Goal: Obtain resource: Download file/media

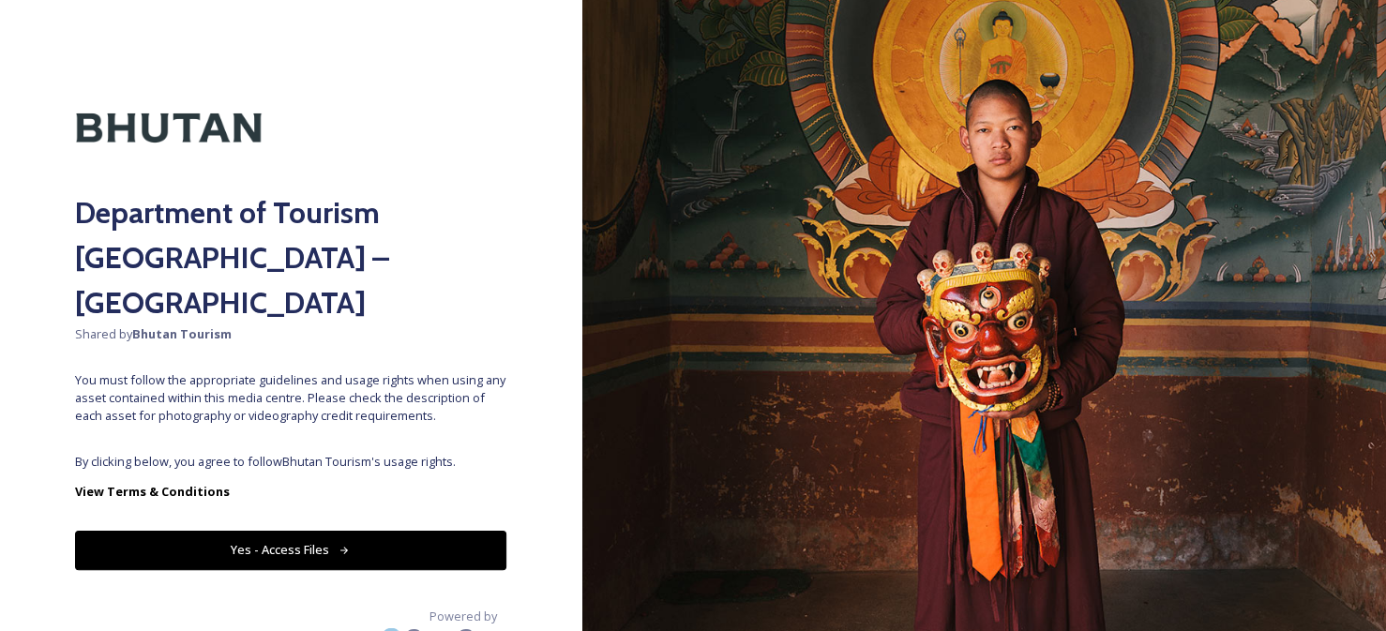
click at [333, 389] on div "Department of Tourism [GEOGRAPHIC_DATA] – Brand Centre Shared by Bhutan Tourism…" at bounding box center [291, 315] width 582 height 481
click at [338, 525] on div "Department of Tourism [GEOGRAPHIC_DATA] – Brand Centre Shared by Bhutan Tourism…" at bounding box center [291, 315] width 582 height 481
click at [338, 531] on button "Yes - Access Files" at bounding box center [290, 550] width 431 height 38
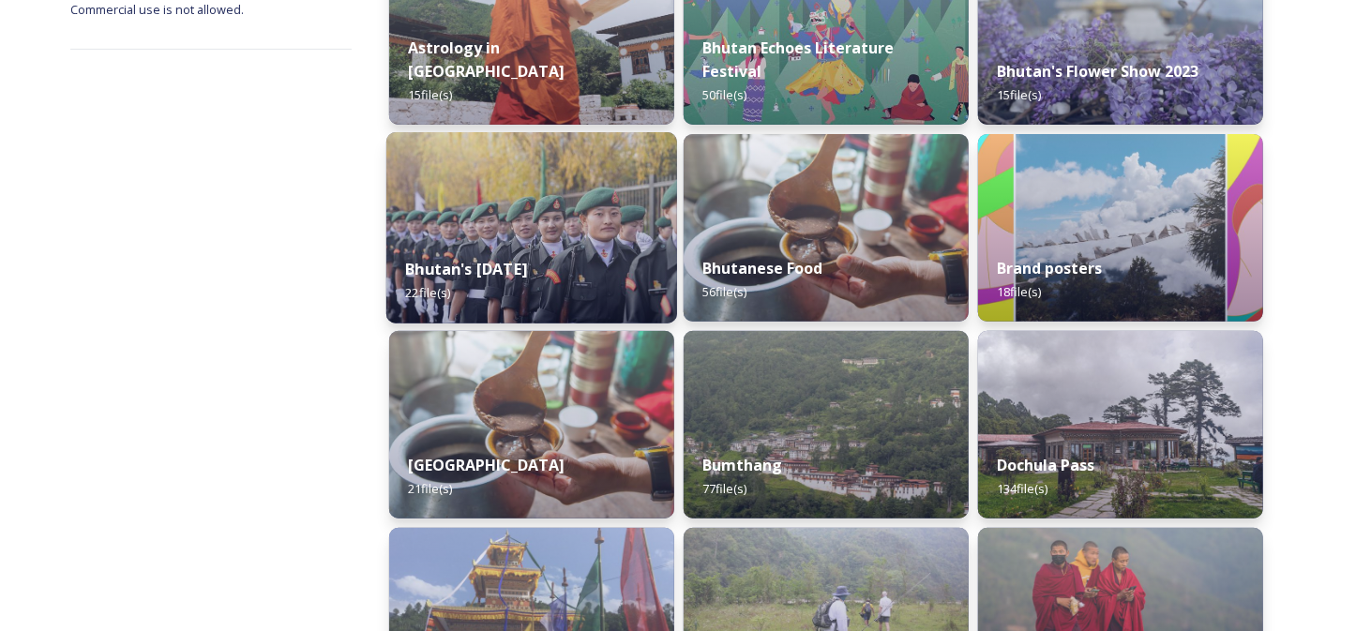
scroll to position [375, 0]
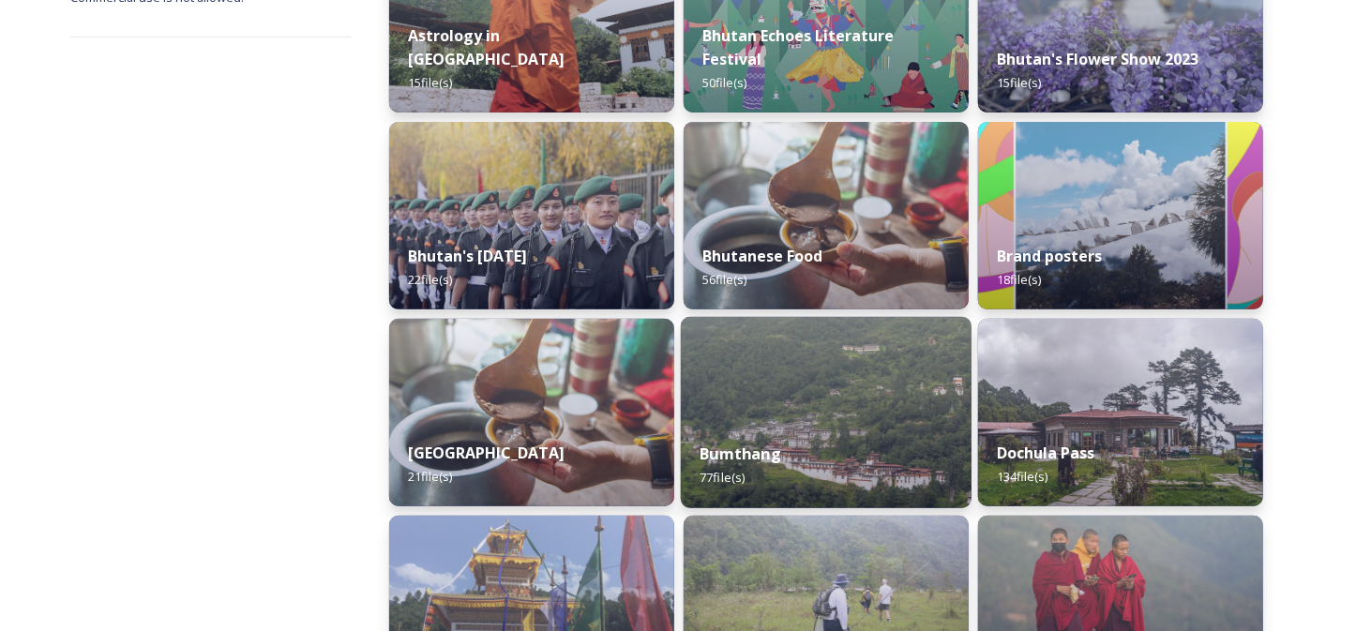
click at [763, 444] on strong "Bumthang" at bounding box center [741, 454] width 82 height 21
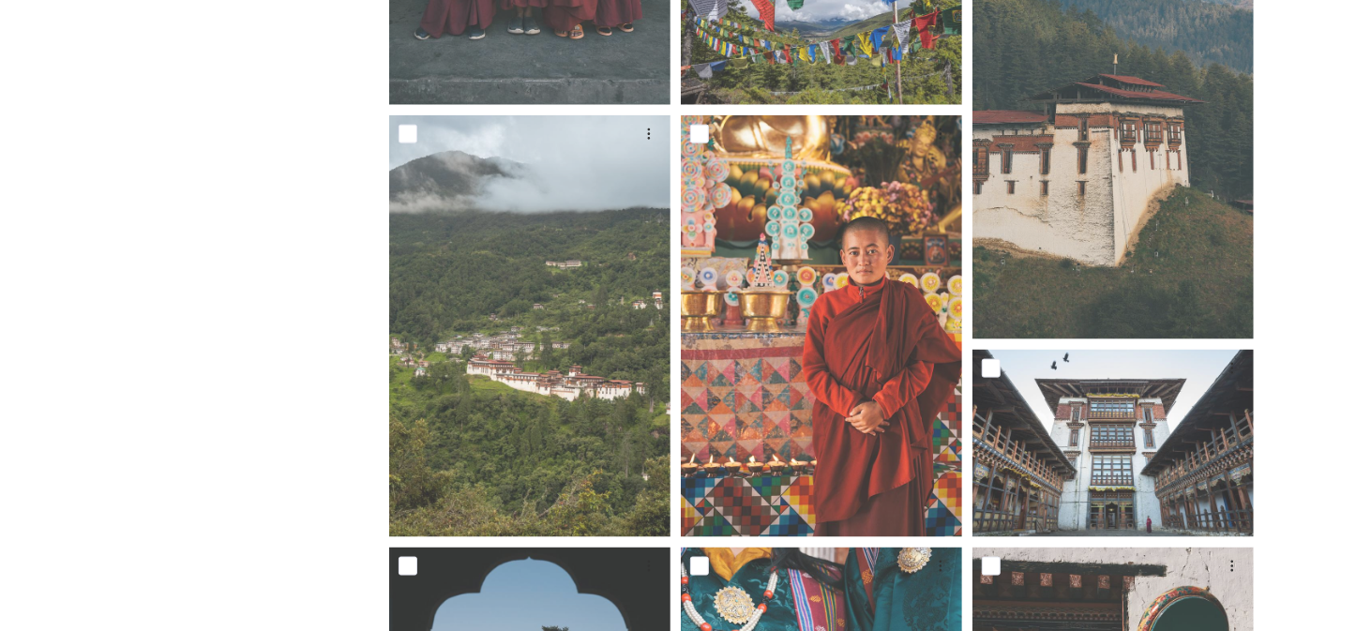
scroll to position [1595, 0]
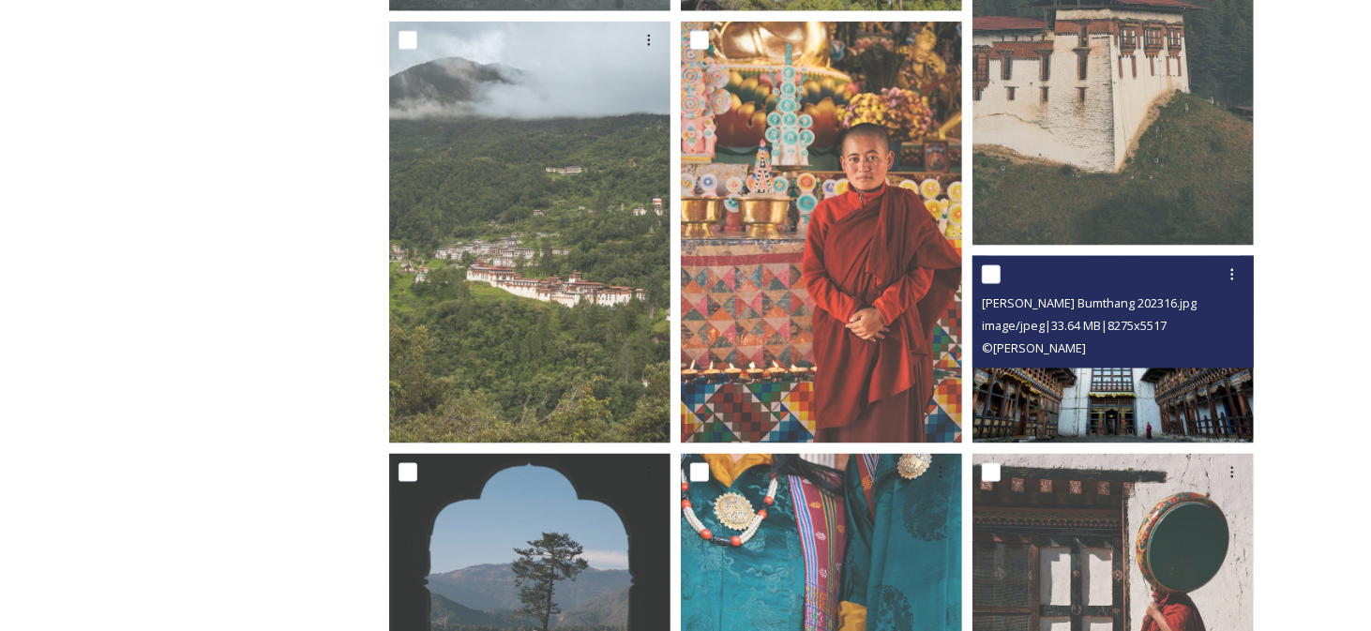
click at [1164, 315] on div "image/jpeg | 33.64 MB | 8275 x 5517" at bounding box center [1115, 325] width 267 height 23
click at [1136, 377] on img at bounding box center [1113, 350] width 281 height 188
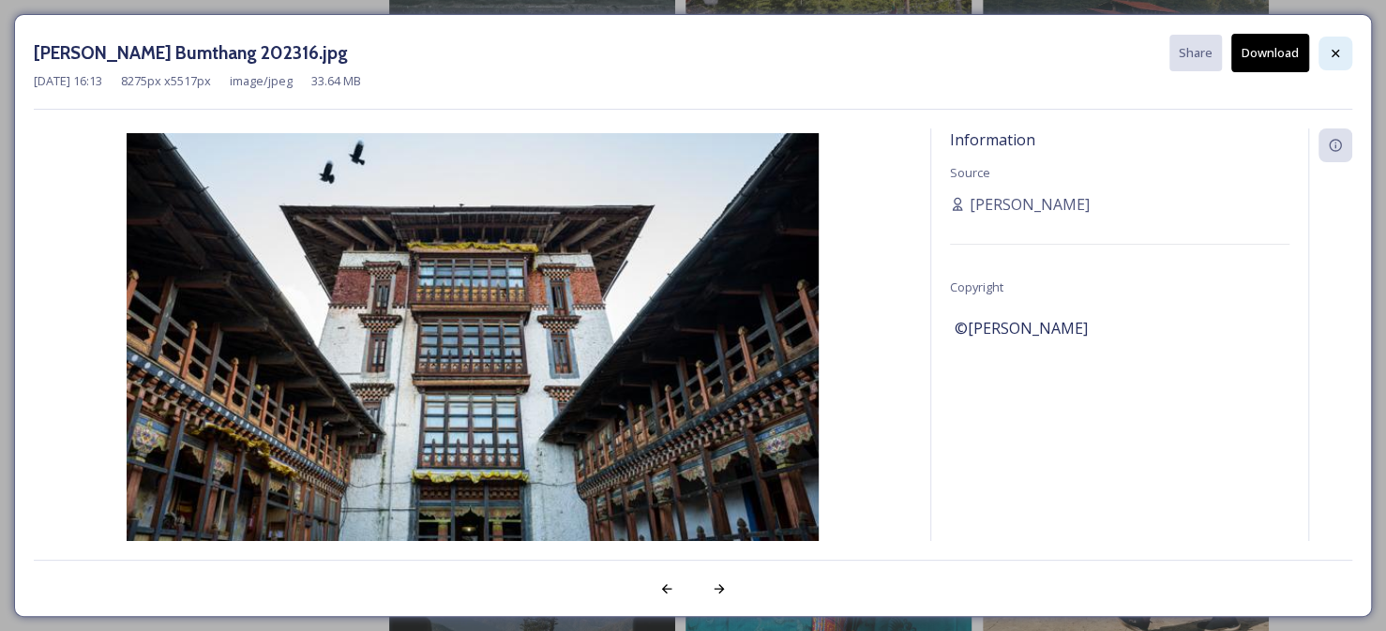
click at [1335, 38] on div at bounding box center [1336, 54] width 34 height 34
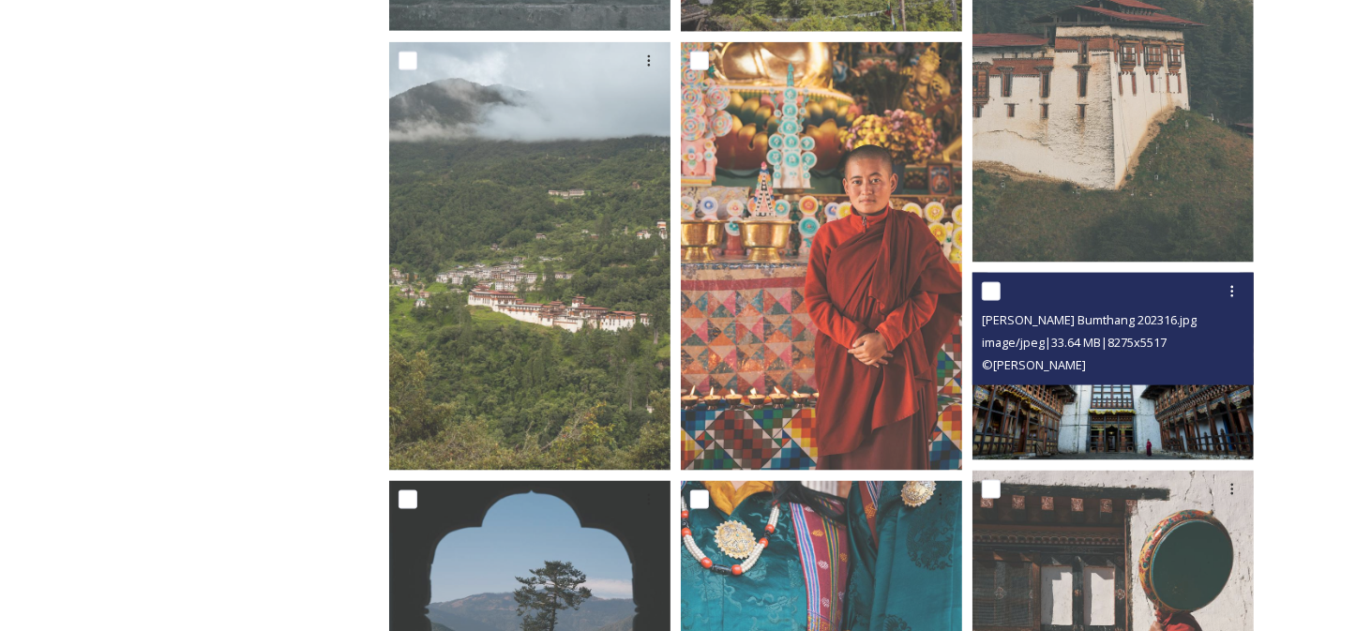
click at [1055, 421] on img at bounding box center [1113, 367] width 281 height 188
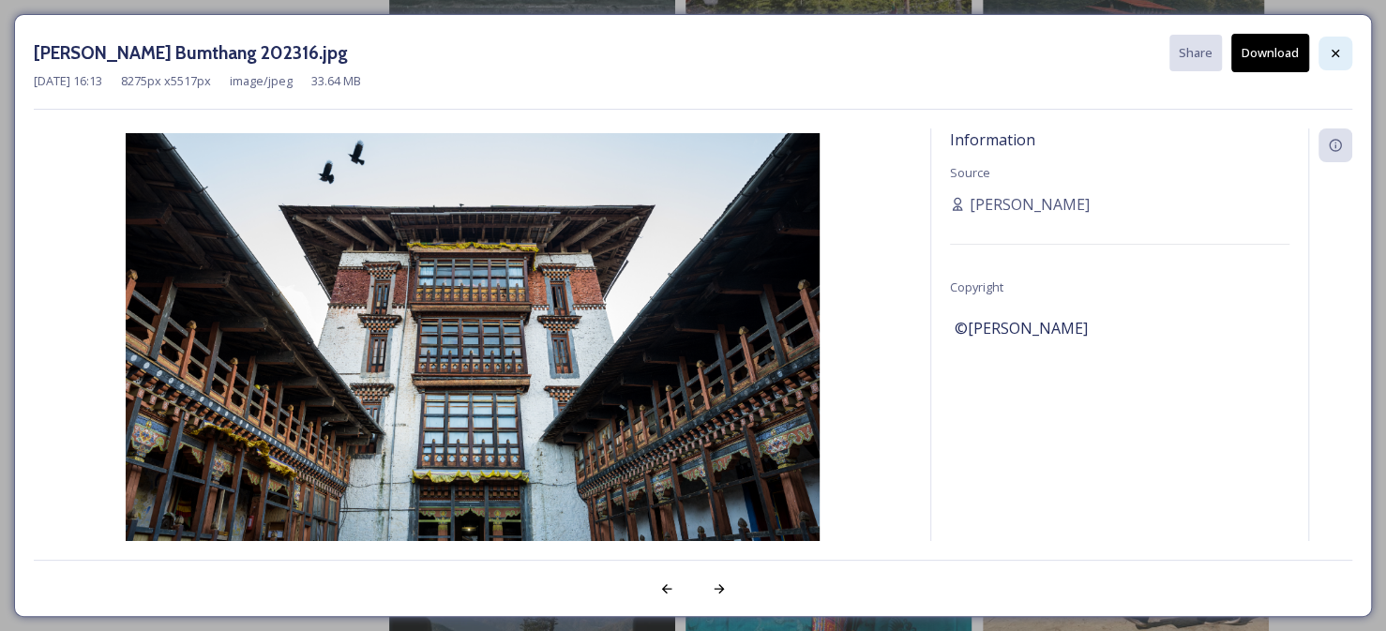
click at [1341, 61] on div at bounding box center [1336, 54] width 34 height 34
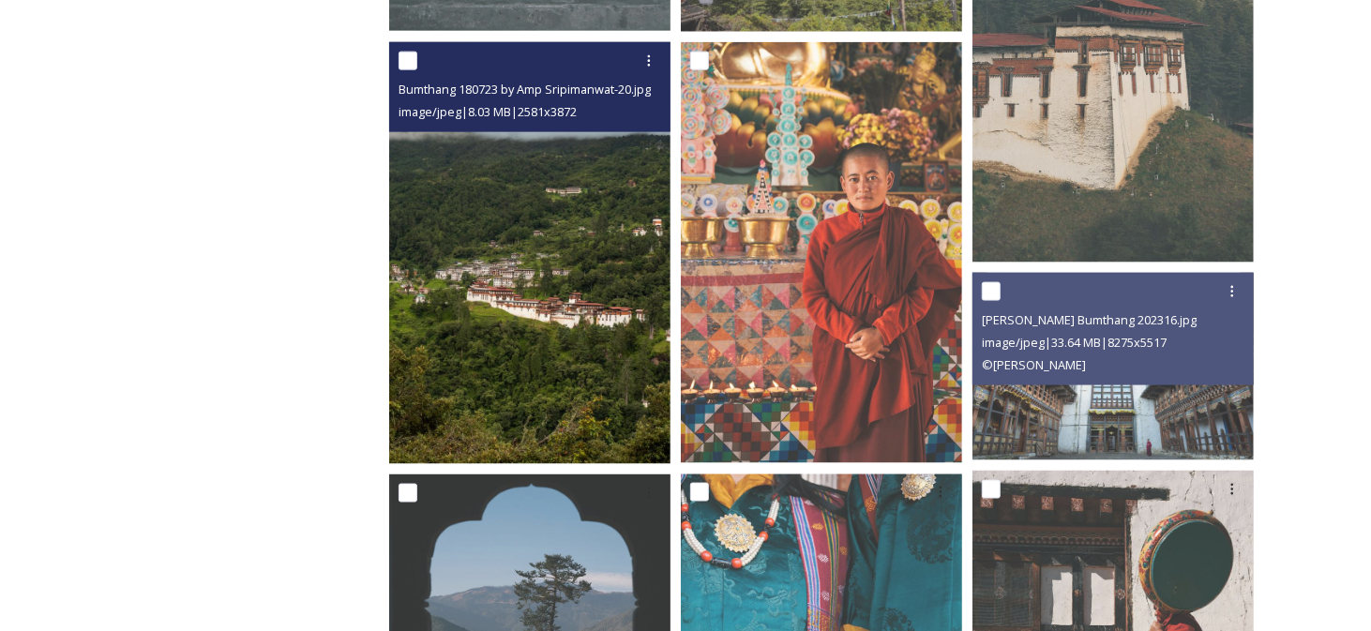
click at [532, 315] on img at bounding box center [529, 253] width 281 height 422
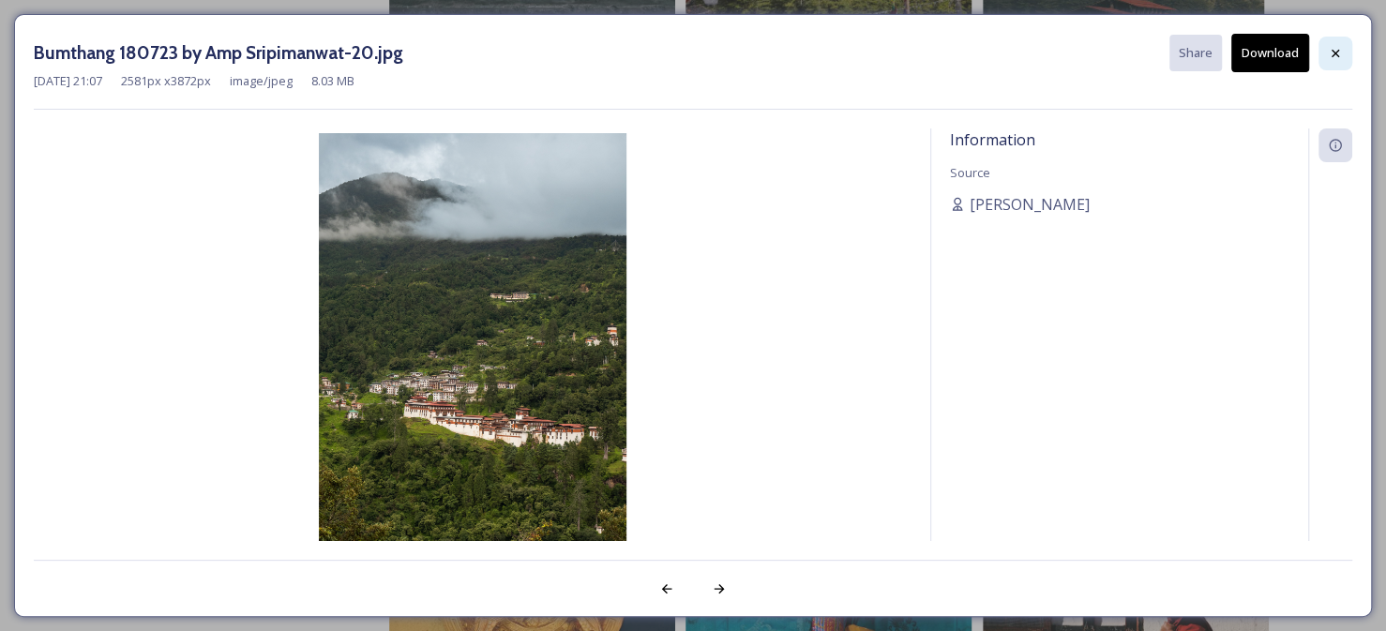
click at [1328, 48] on icon at bounding box center [1335, 53] width 15 height 15
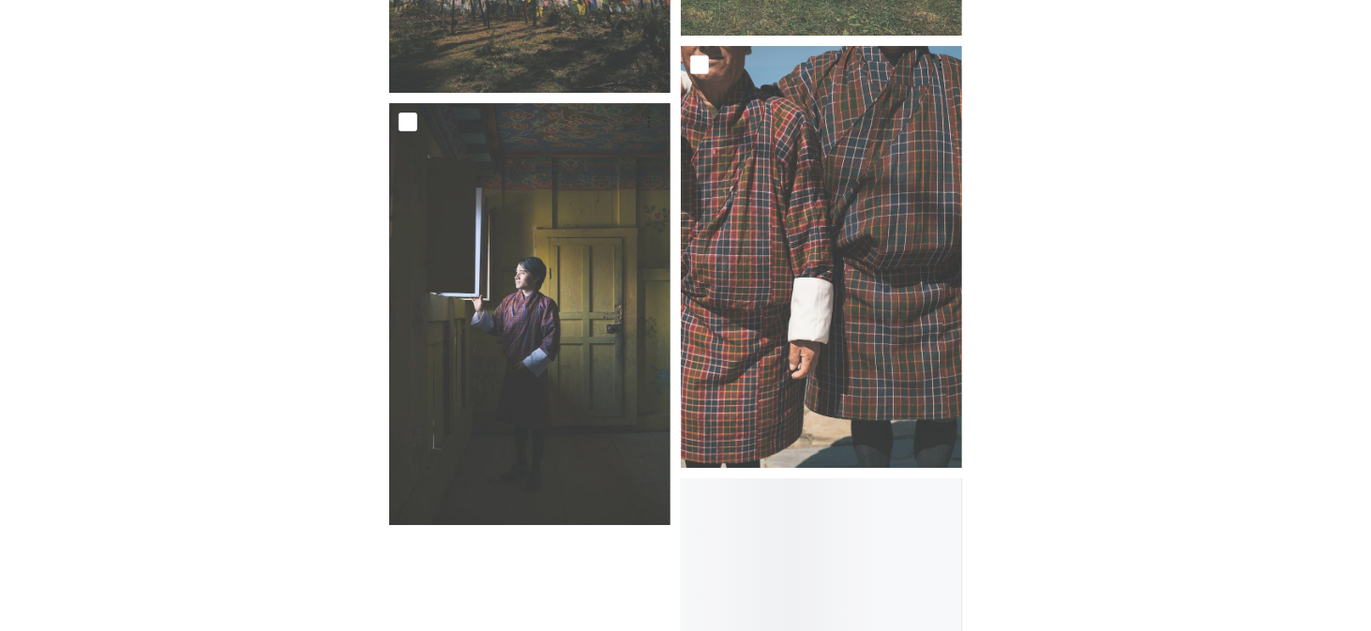
scroll to position [8814, 0]
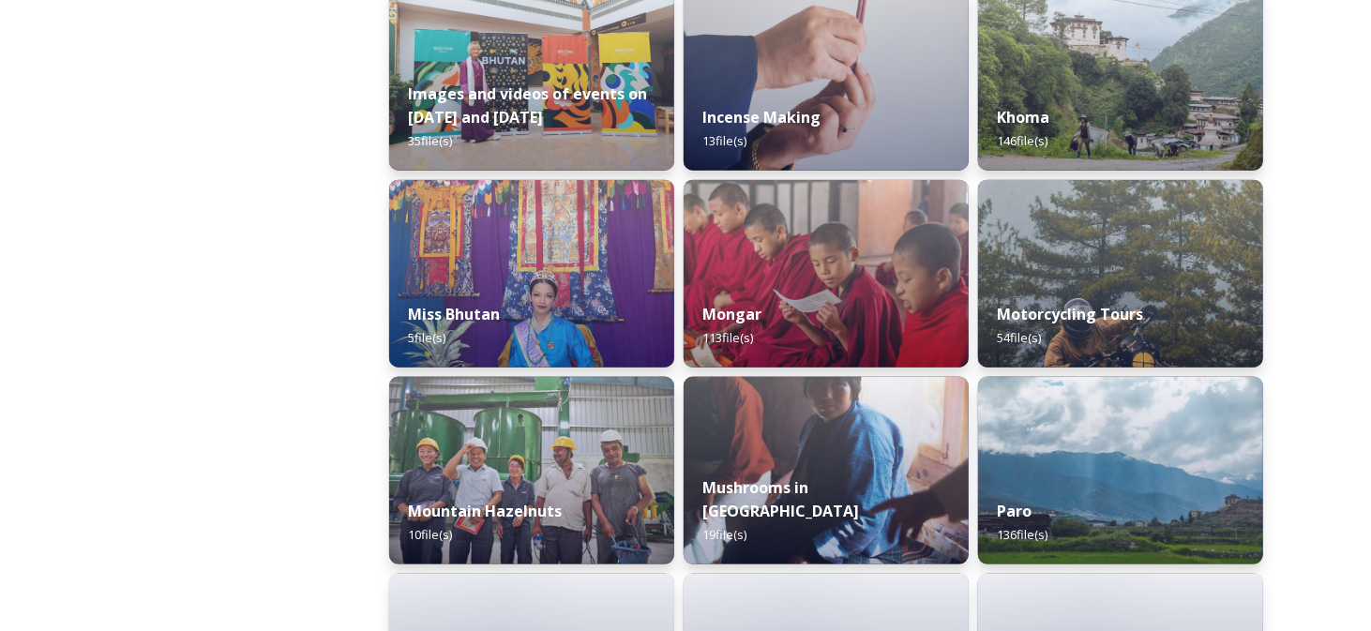
scroll to position [1595, 0]
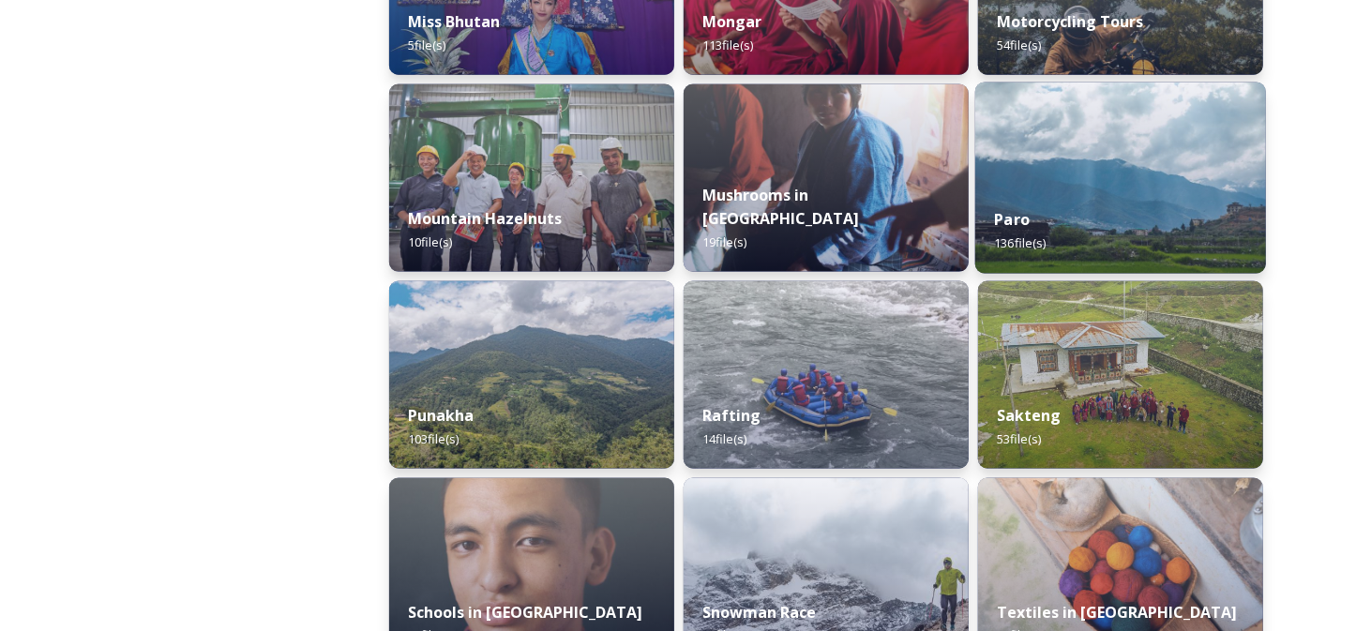
click at [1169, 198] on div "Paro 136 file(s)" at bounding box center [1121, 231] width 291 height 85
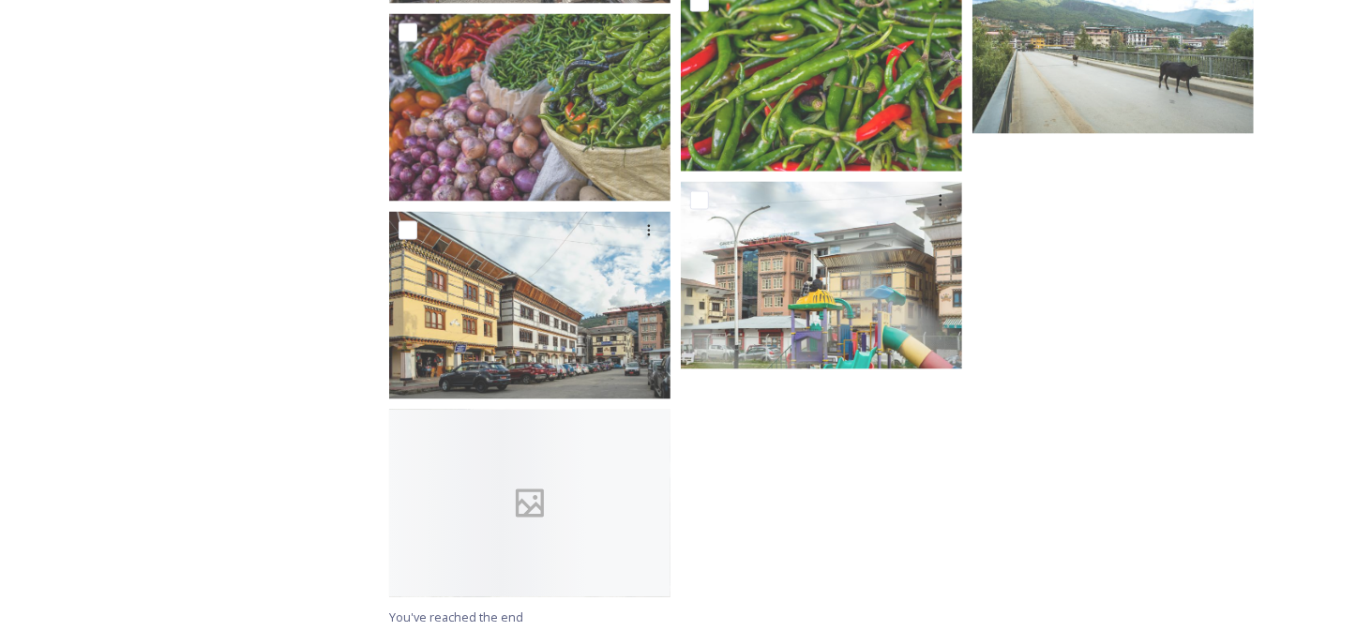
scroll to position [10969, 0]
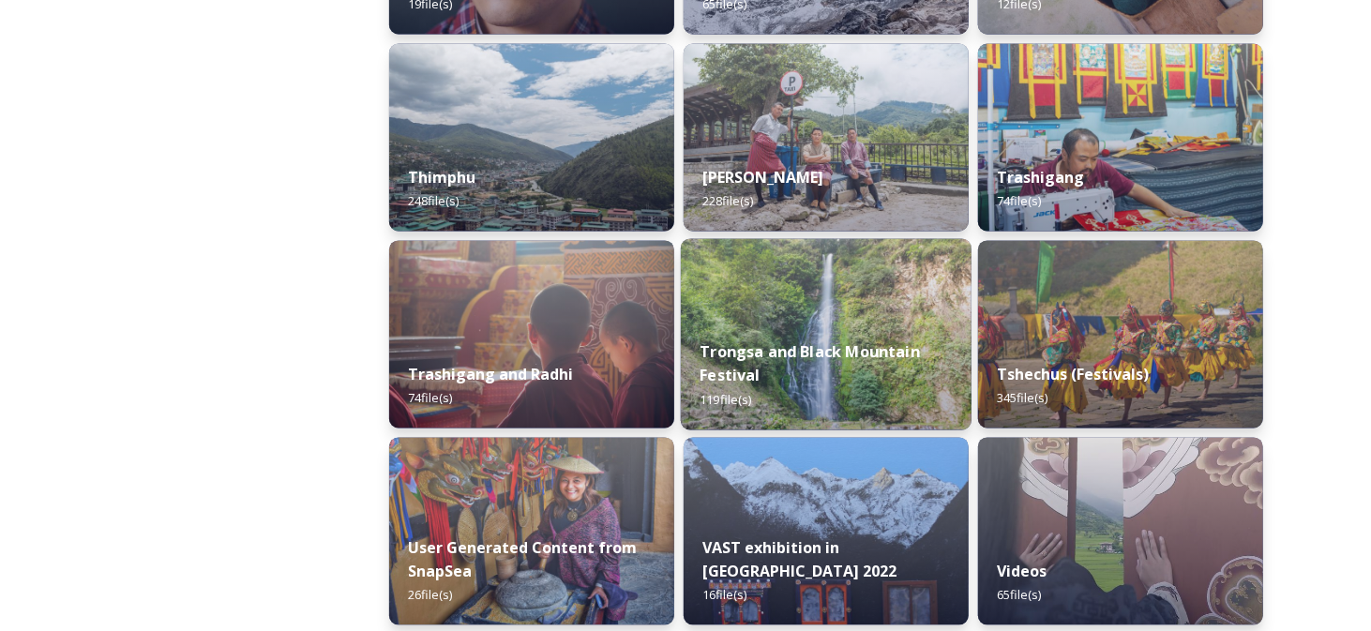
scroll to position [2157, 0]
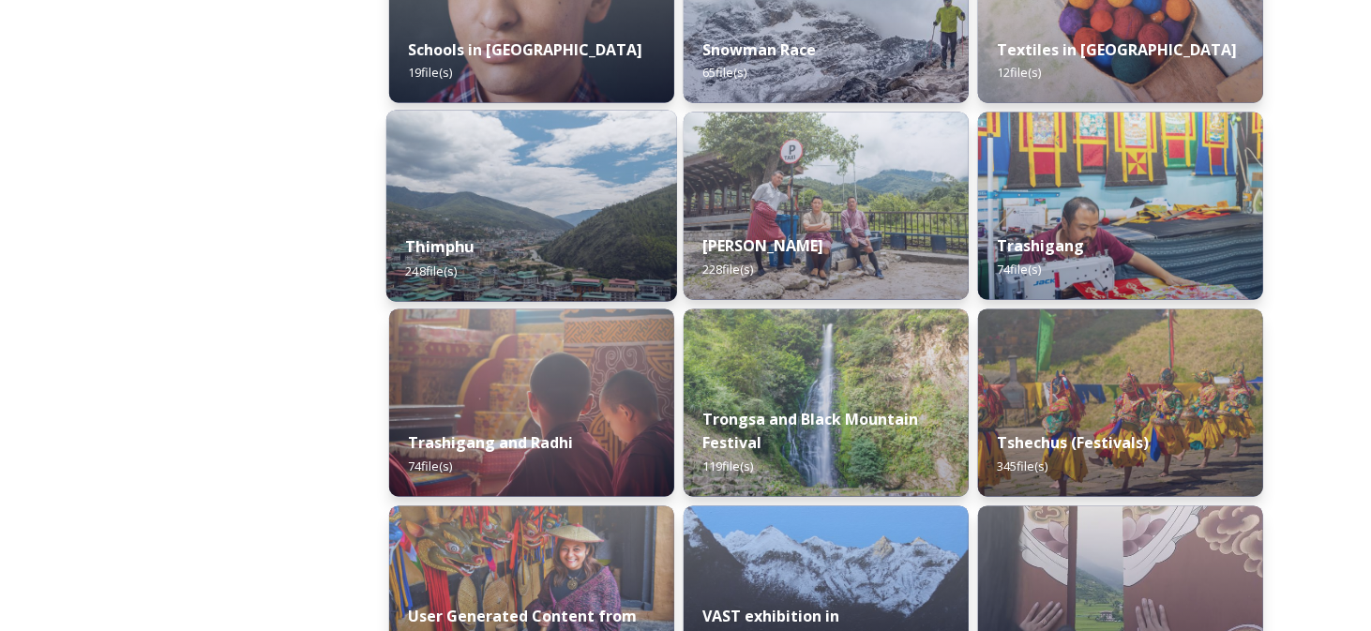
click at [575, 204] on img at bounding box center [531, 206] width 291 height 191
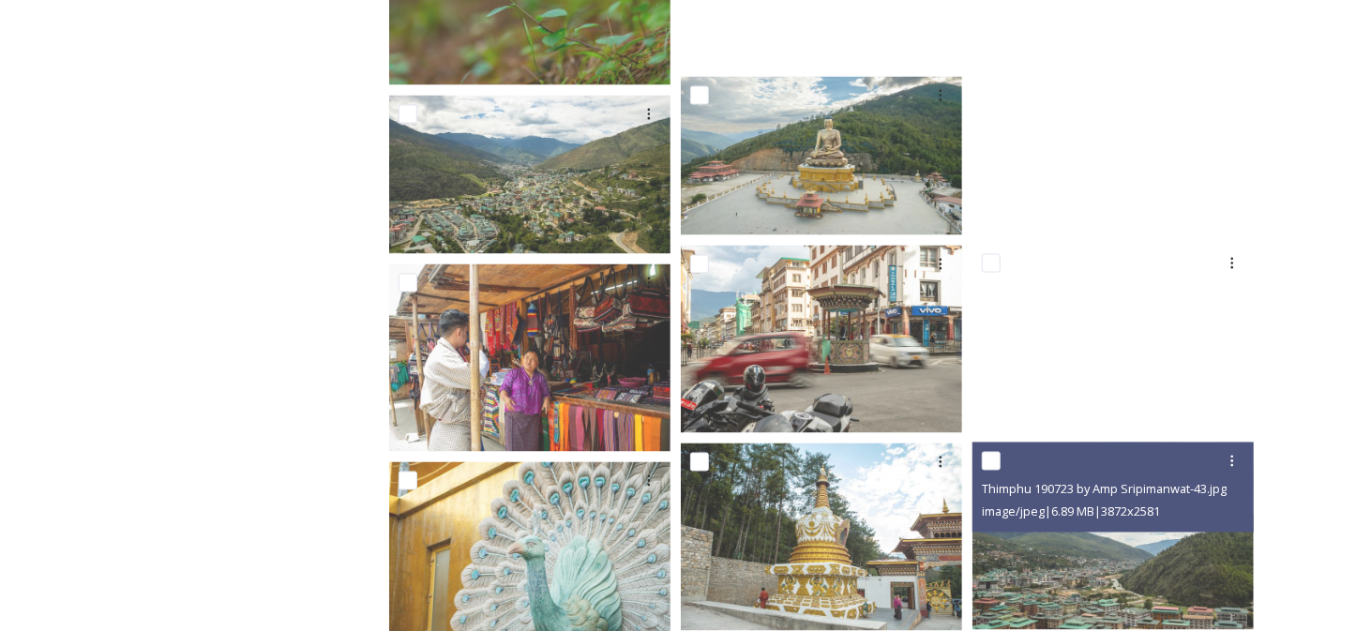
scroll to position [15286, 0]
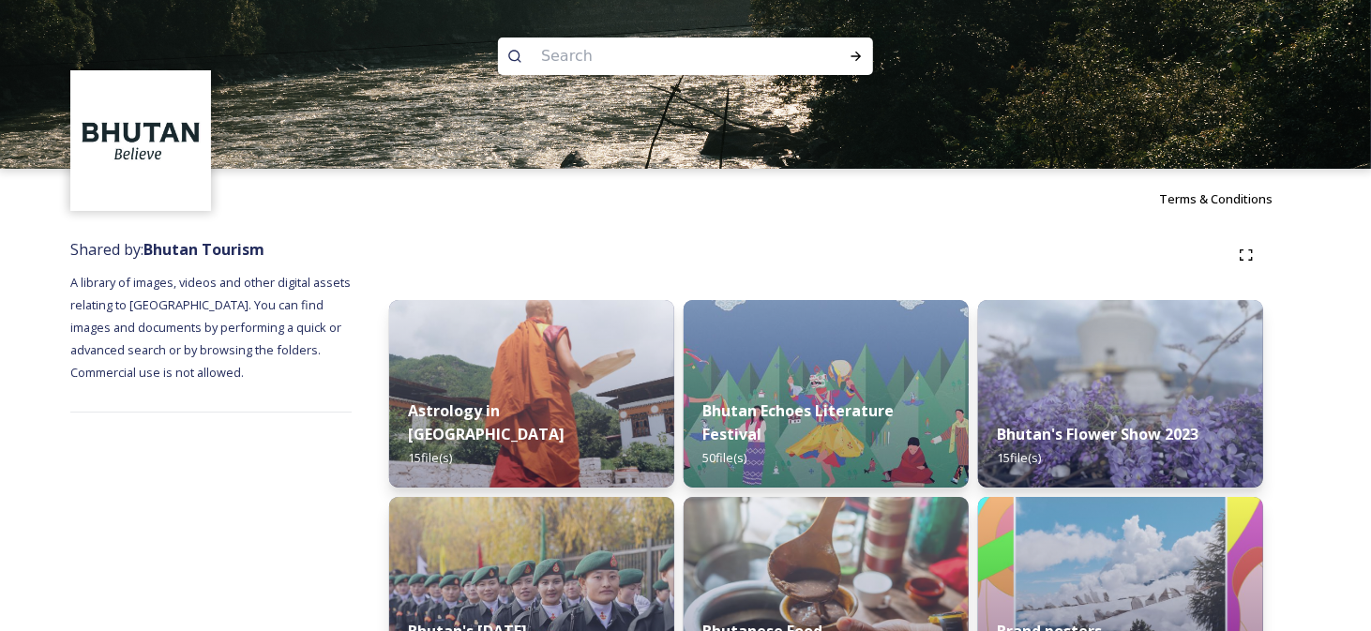
drag, startPoint x: 1357, startPoint y: 371, endPoint x: 1335, endPoint y: 379, distance: 24.0
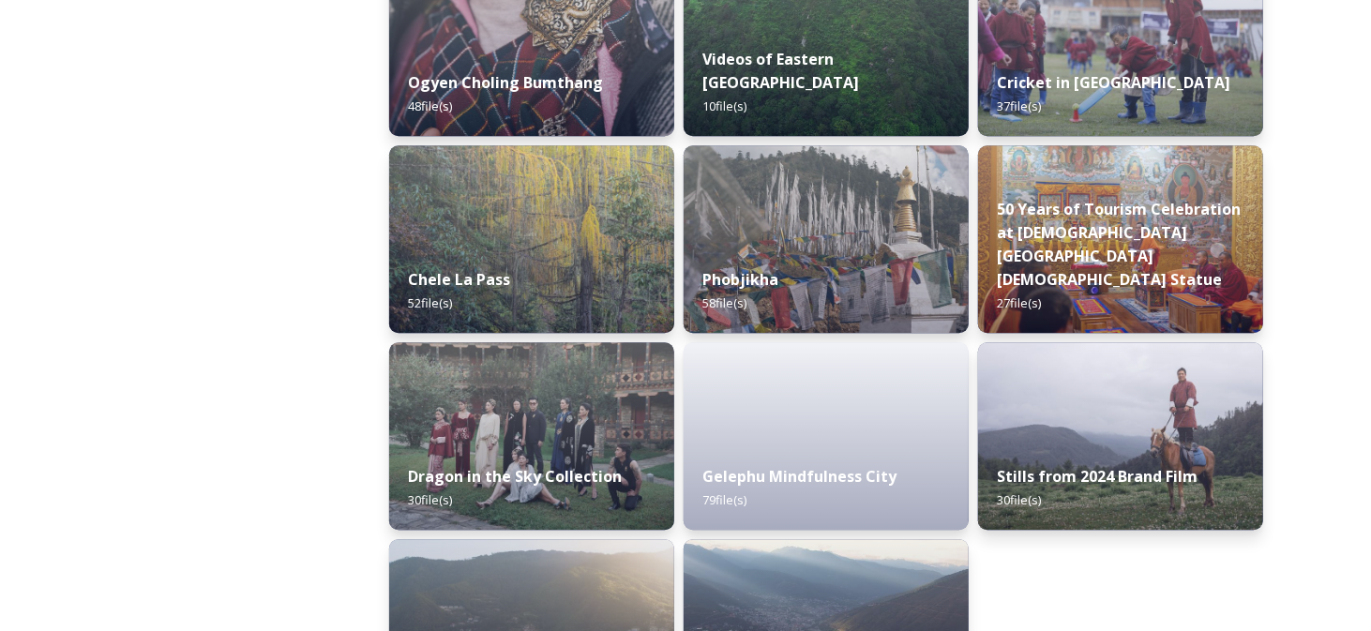
scroll to position [3223, 0]
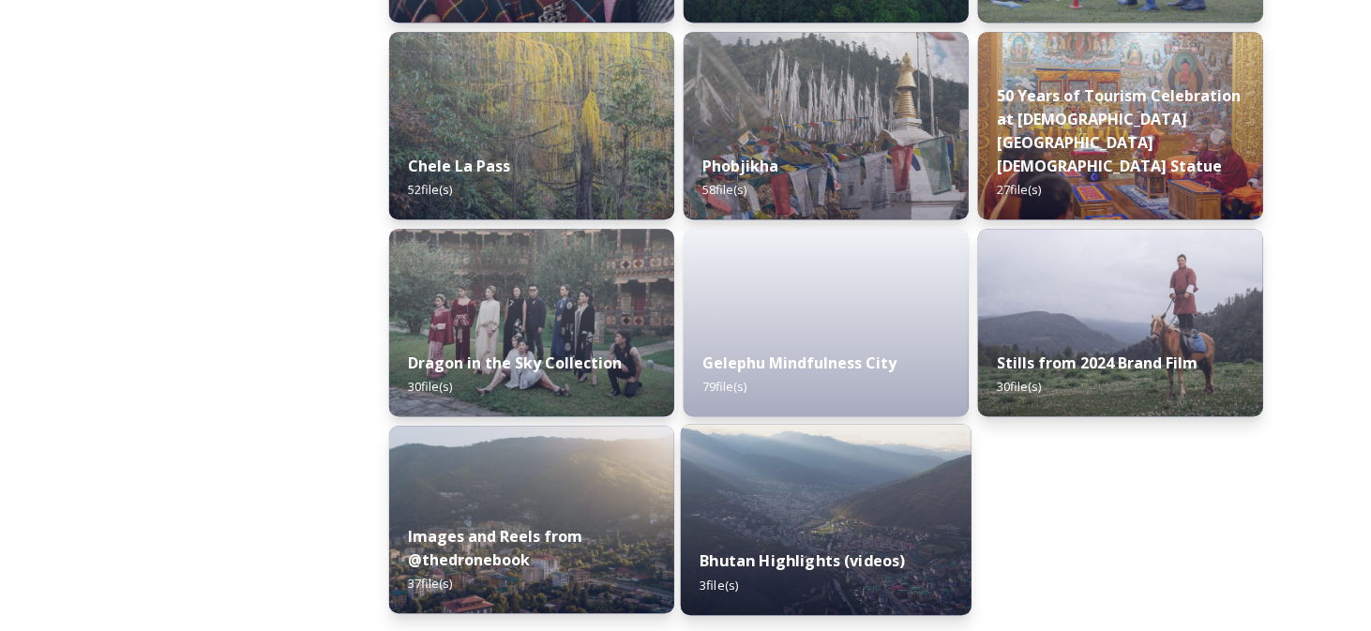
click at [932, 522] on img at bounding box center [826, 519] width 291 height 191
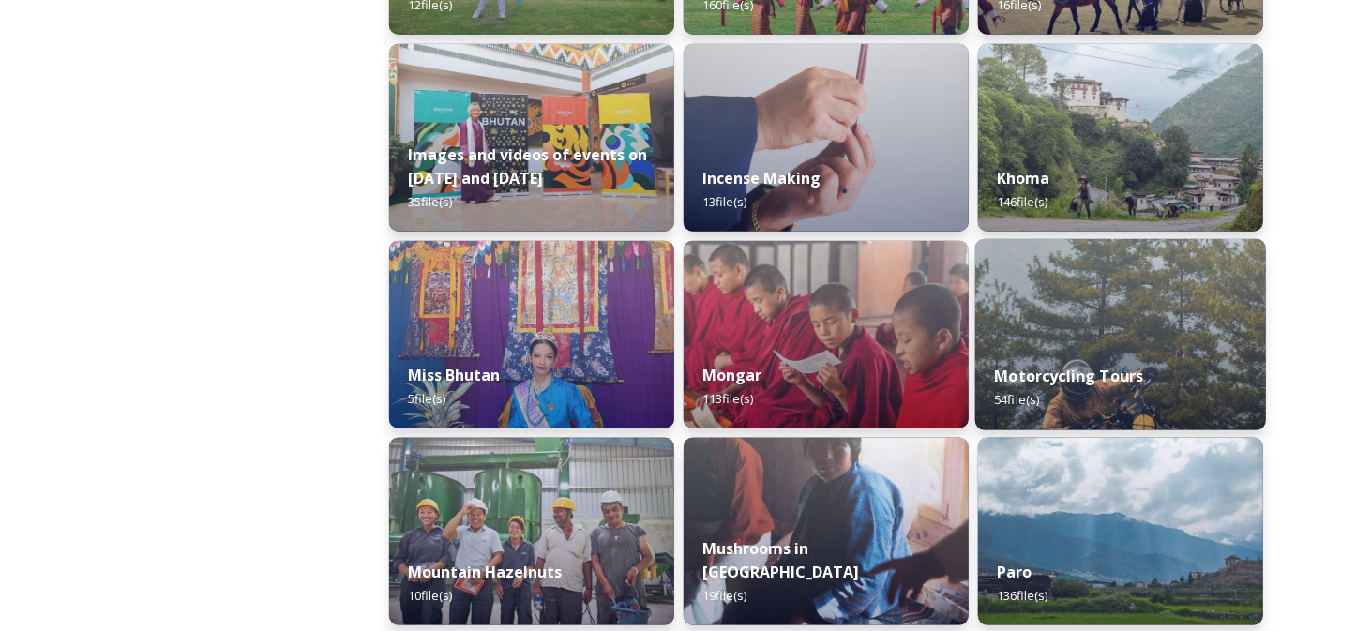
scroll to position [1407, 0]
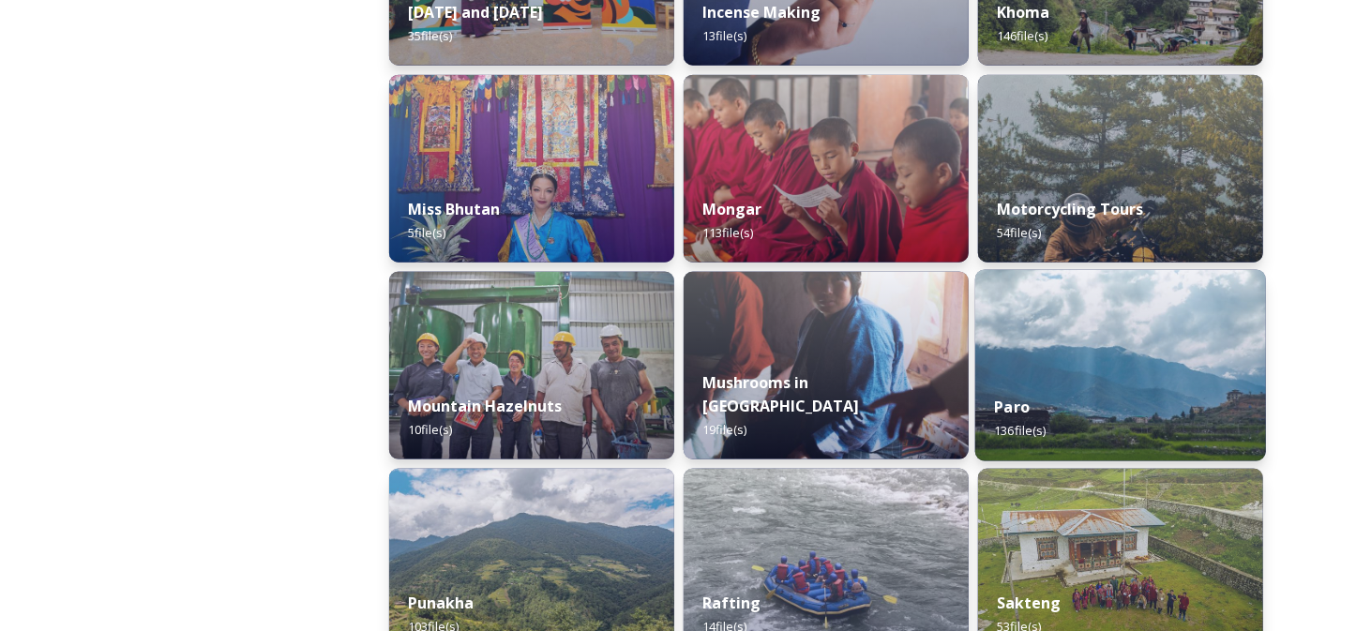
click at [1157, 393] on div "Paro 136 file(s)" at bounding box center [1121, 418] width 291 height 85
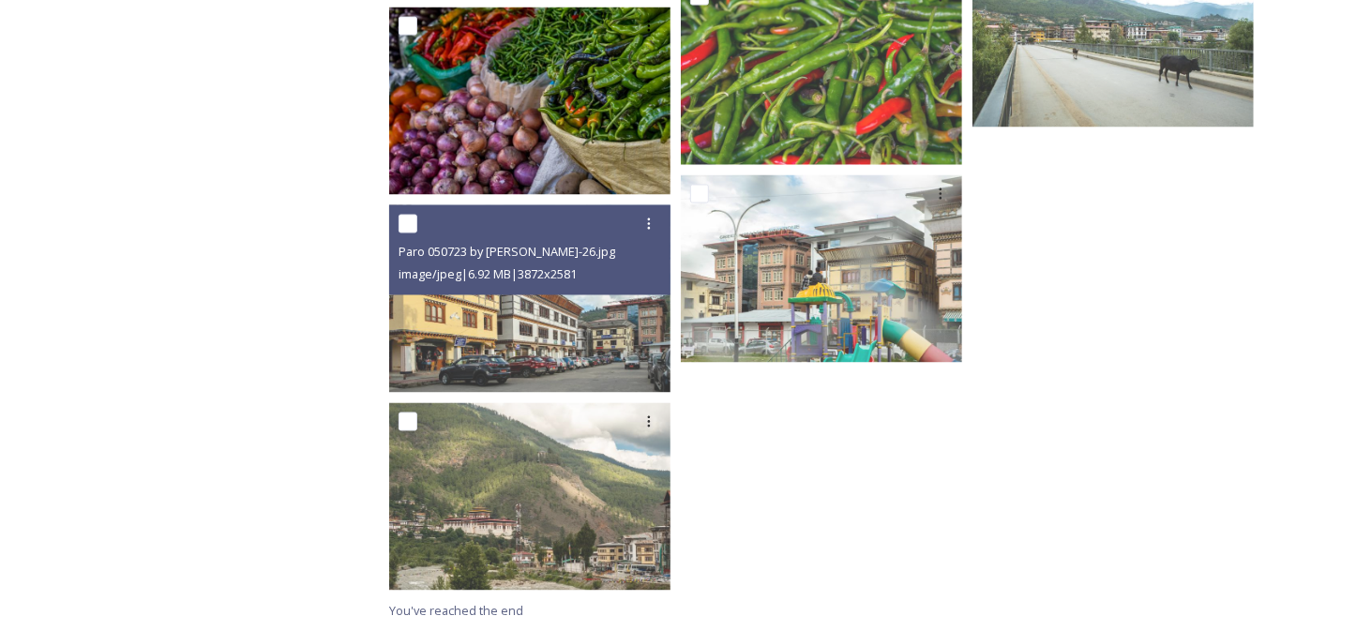
scroll to position [10594, 0]
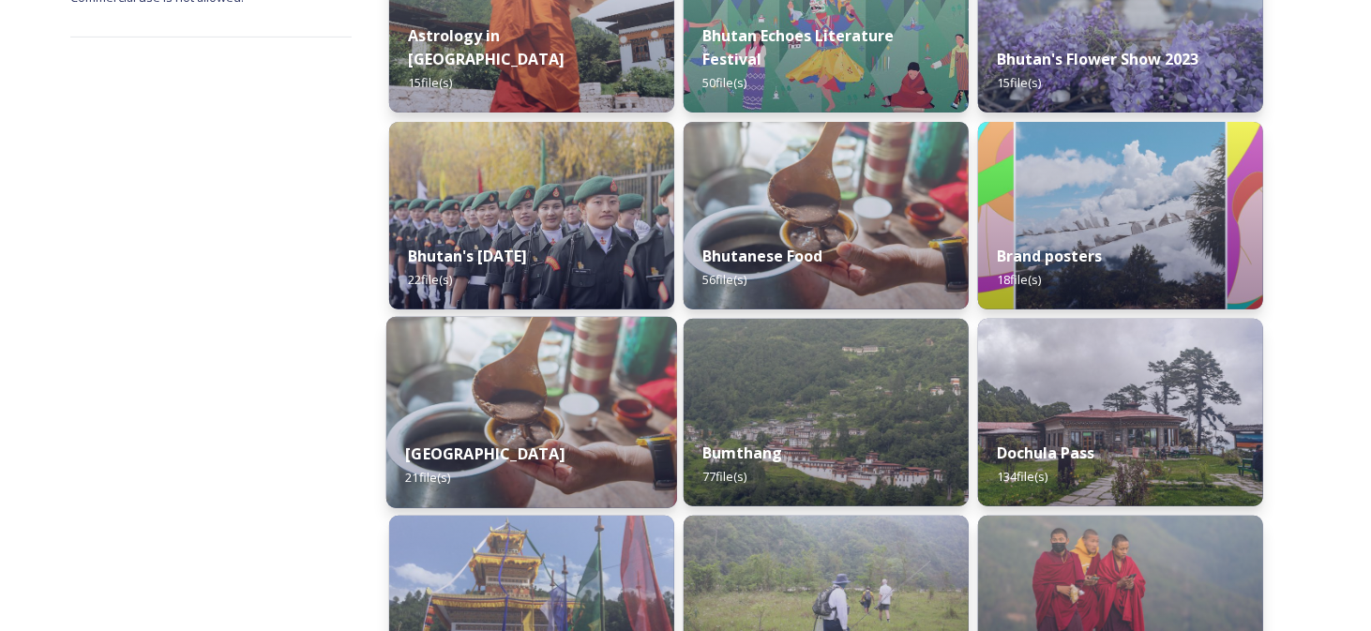
scroll to position [563, 0]
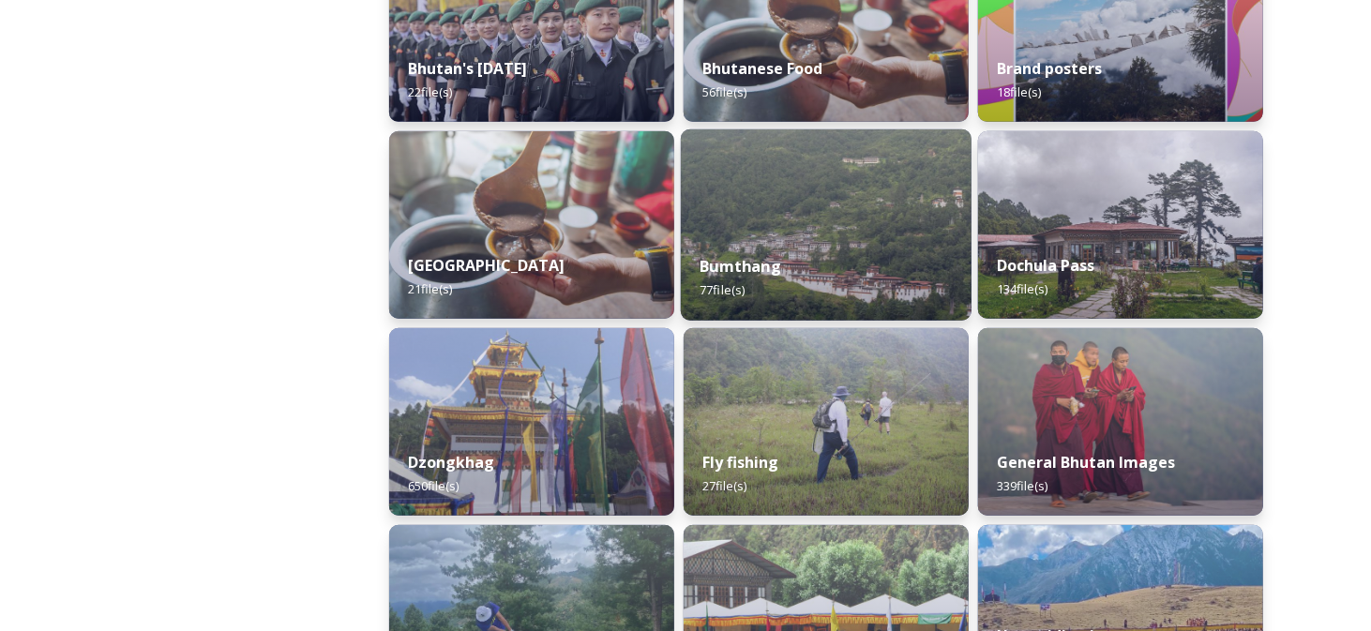
click at [857, 271] on div "Bumthang 77 file(s)" at bounding box center [826, 277] width 291 height 85
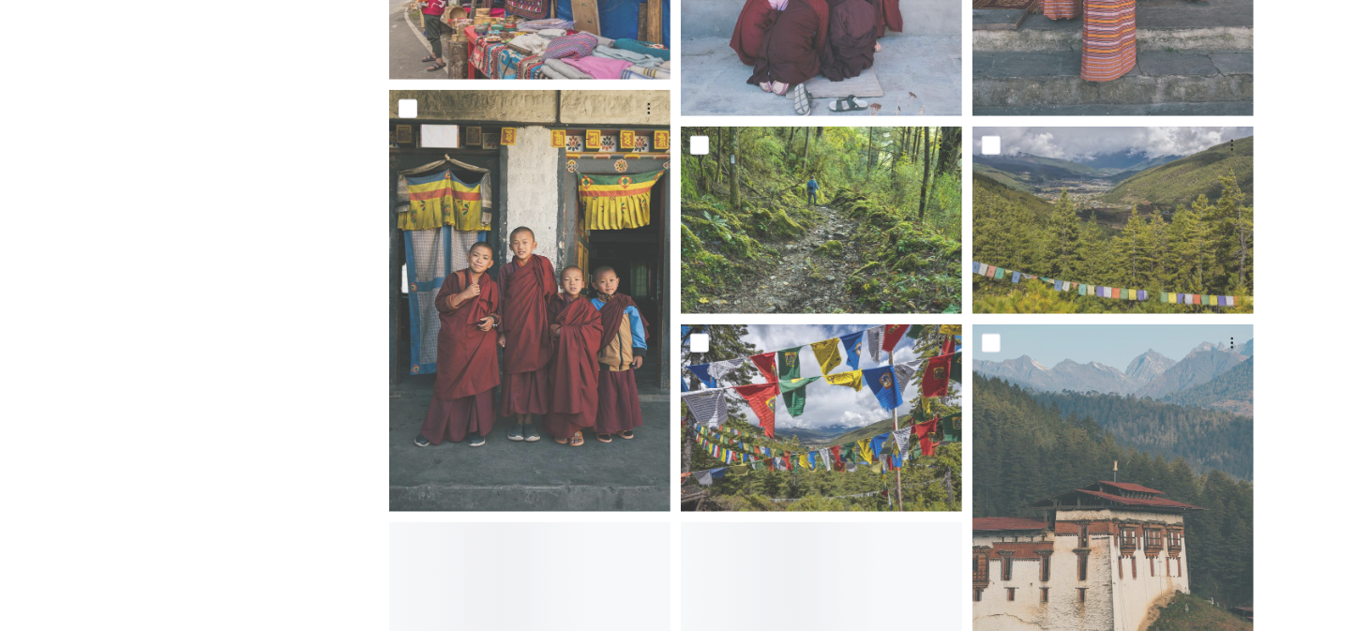
scroll to position [1501, 0]
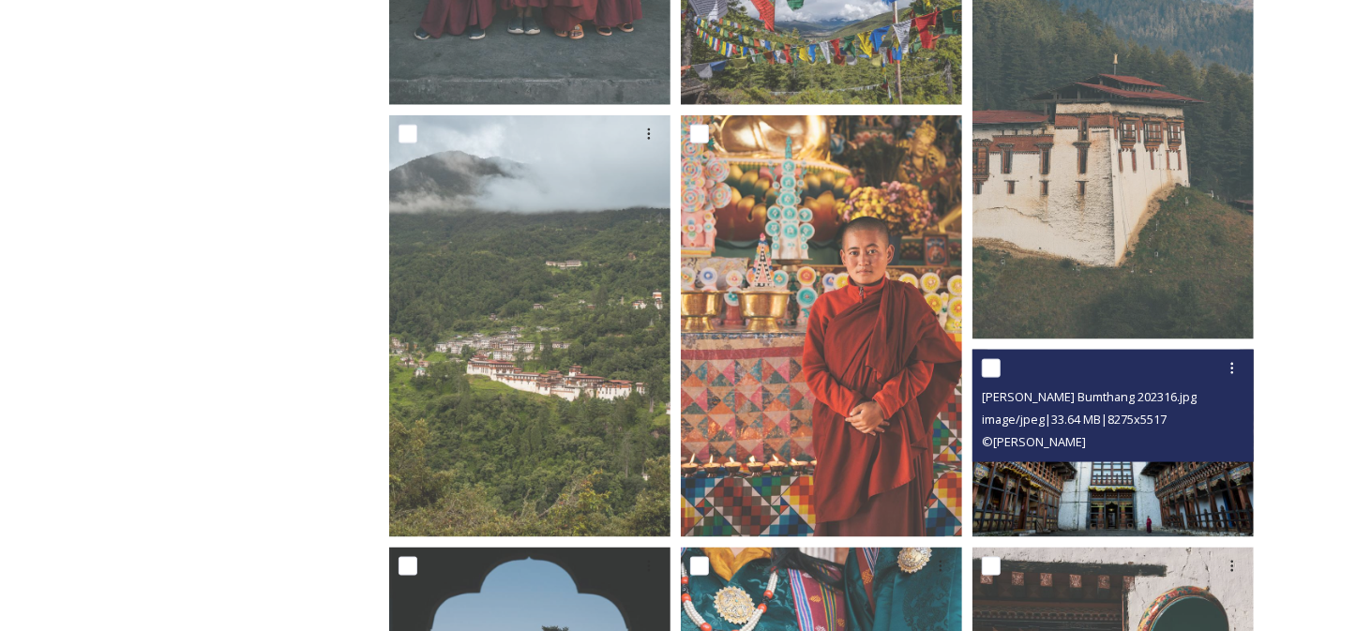
click at [1104, 449] on div "© [PERSON_NAME]" at bounding box center [1115, 442] width 267 height 23
click at [1158, 474] on img at bounding box center [1113, 444] width 281 height 188
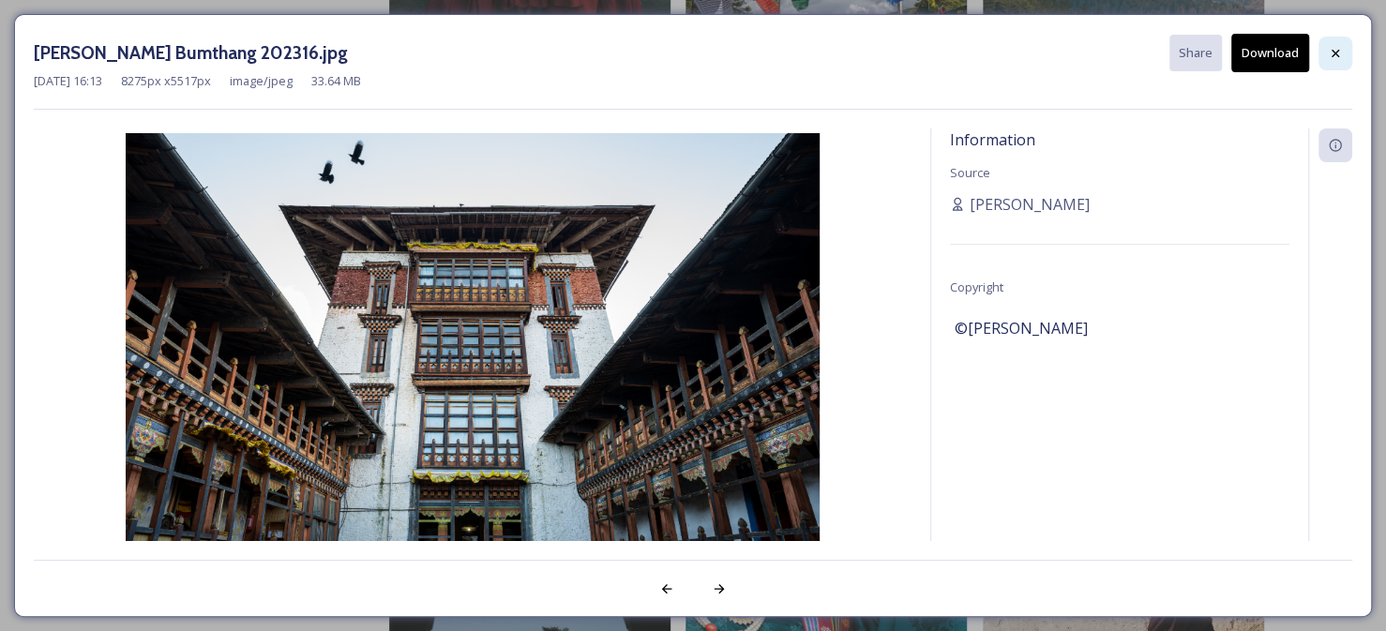
click at [1332, 50] on icon at bounding box center [1336, 53] width 8 height 8
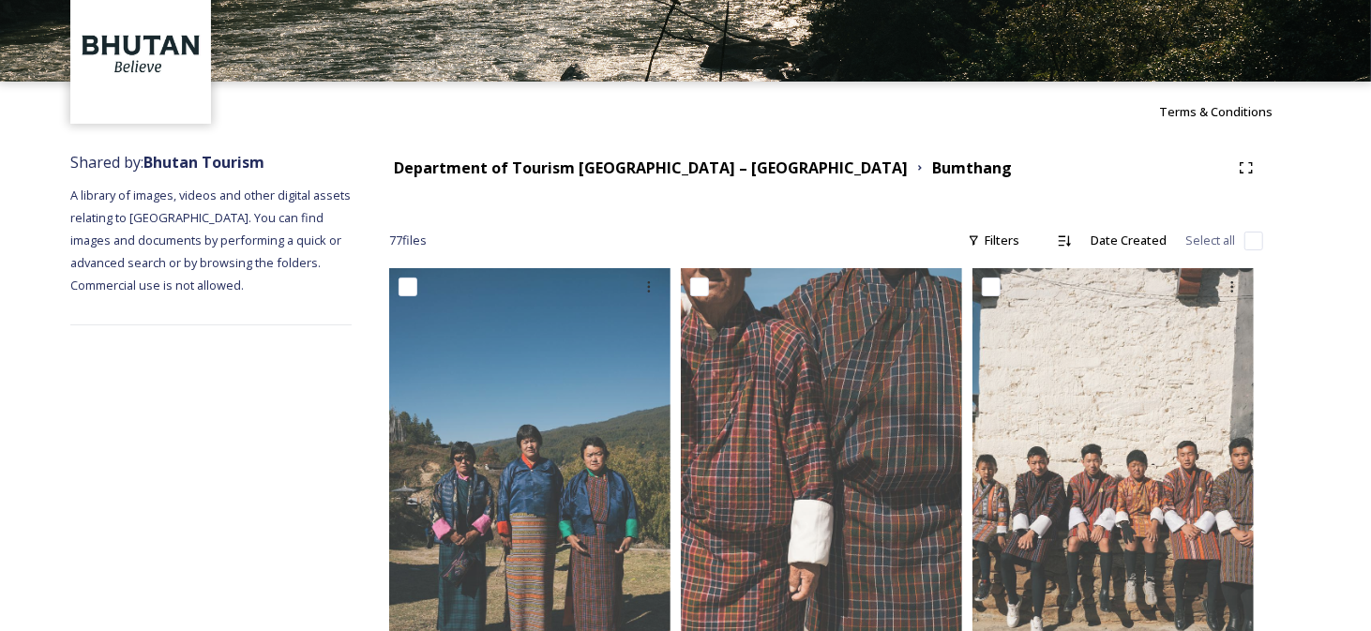
scroll to position [0, 0]
